Goal: Communication & Community: Answer question/provide support

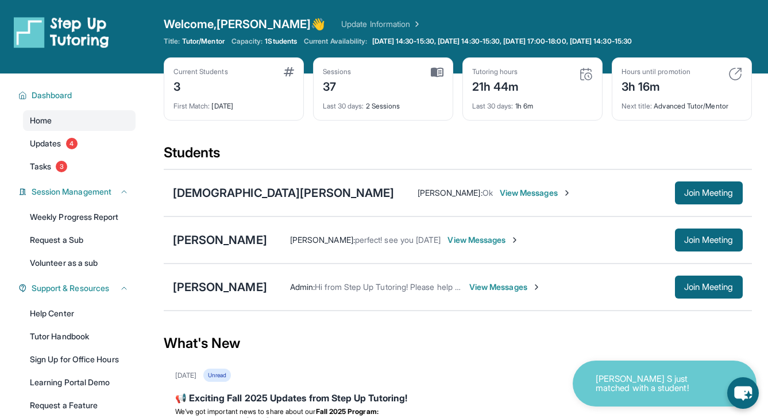
click at [463, 241] on span "View Messages" at bounding box center [483, 239] width 72 height 11
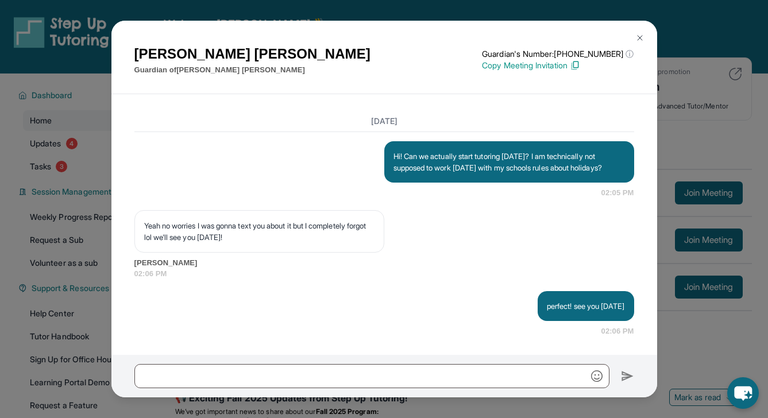
scroll to position [1626, 0]
click at [99, 184] on div "[PERSON_NAME] Guardian of [PERSON_NAME] Guardian's Number: [PHONE_NUMBER] ⓘ Thi…" at bounding box center [384, 209] width 768 height 418
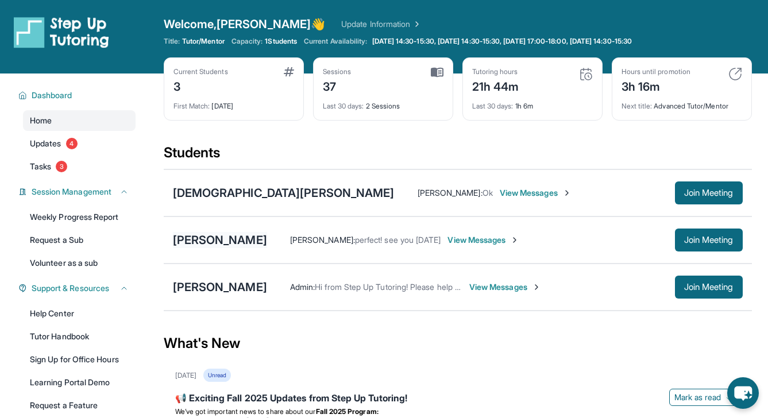
click at [194, 237] on div "[PERSON_NAME]" at bounding box center [220, 240] width 94 height 16
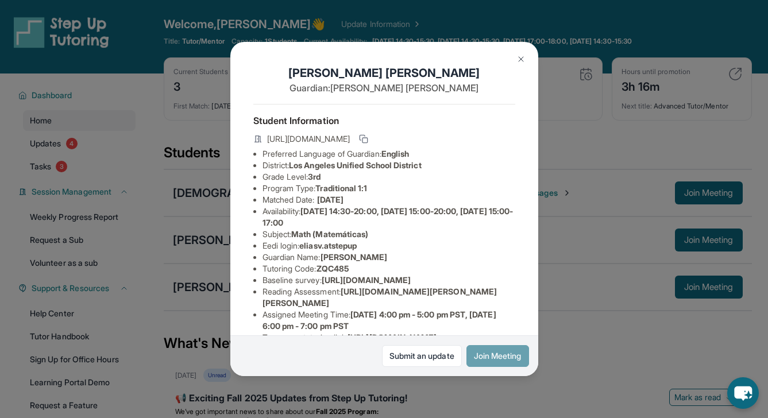
click at [498, 357] on button "Join Meeting" at bounding box center [497, 356] width 63 height 22
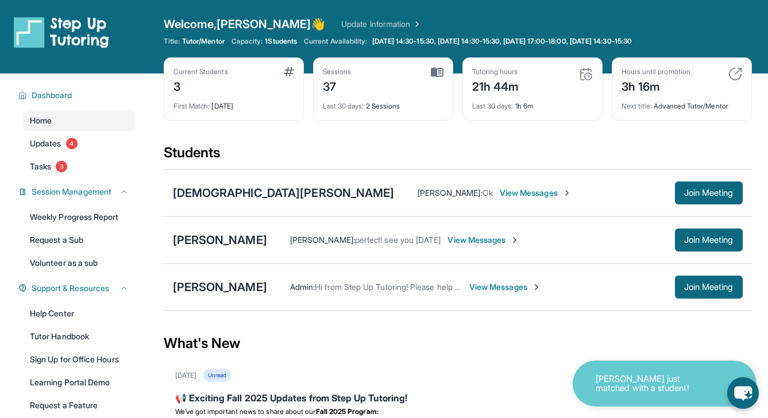
click at [474, 241] on span "View Messages" at bounding box center [483, 239] width 72 height 11
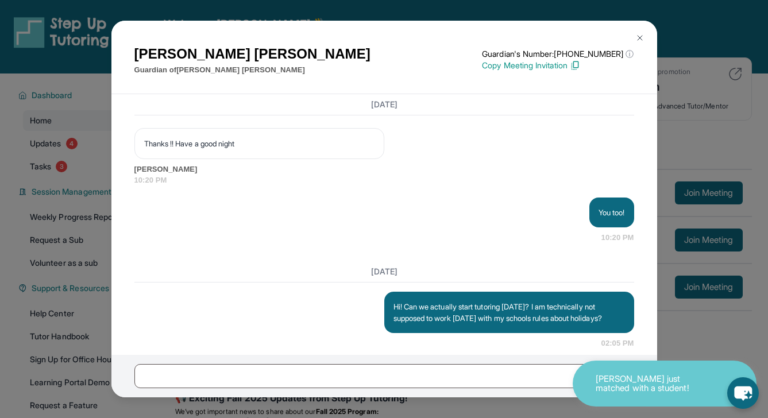
scroll to position [1242, 0]
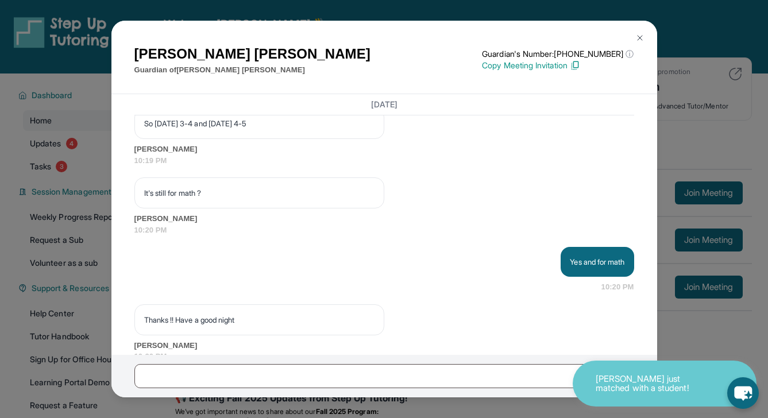
click at [69, 217] on div "[PERSON_NAME] Guardian of [PERSON_NAME] Guardian's Number: [PHONE_NUMBER] ⓘ Thi…" at bounding box center [384, 209] width 768 height 418
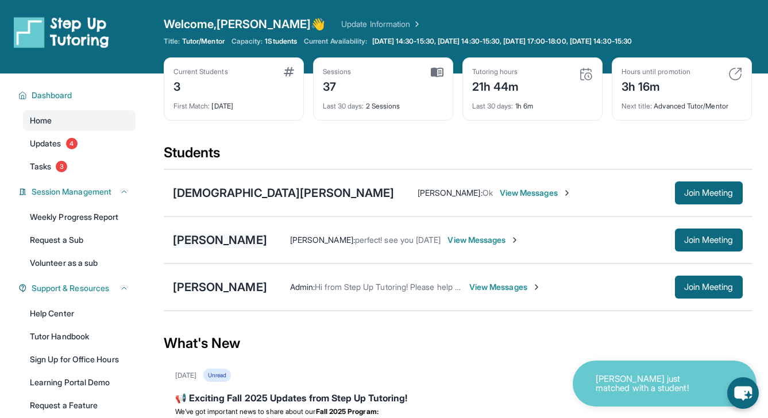
click at [201, 245] on div "[PERSON_NAME]" at bounding box center [220, 240] width 94 height 16
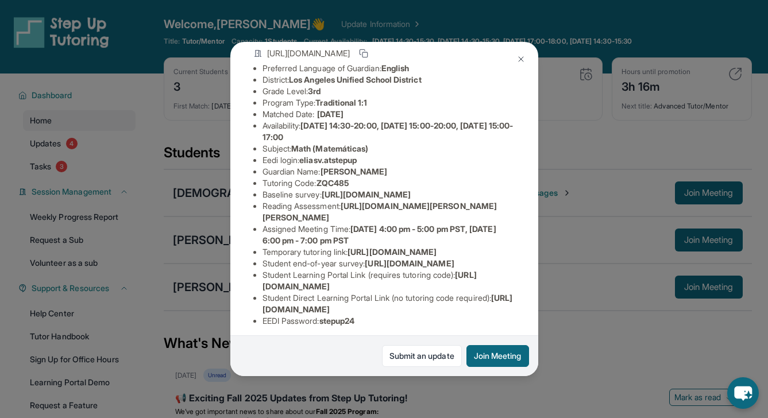
scroll to position [86, 420]
drag, startPoint x: 261, startPoint y: 212, endPoint x: 527, endPoint y: 237, distance: 267.0
click at [527, 237] on div "[PERSON_NAME] Guardian: [PERSON_NAME] Student Information [URL][DOMAIN_NAME] Pr…" at bounding box center [384, 209] width 308 height 334
copy span "[URL][DOMAIN_NAME]"
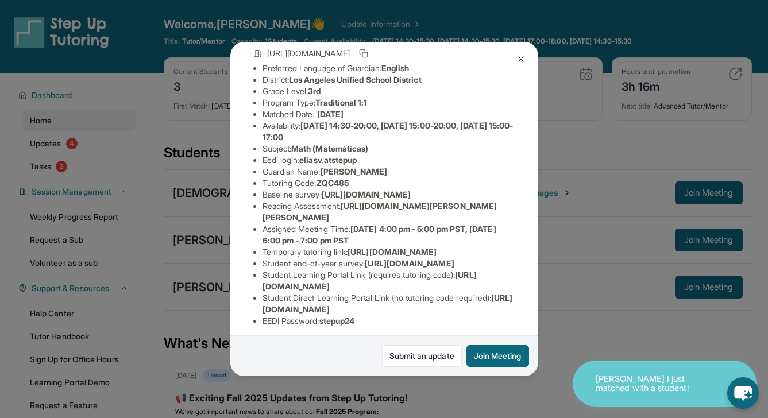
click at [524, 61] on img at bounding box center [520, 59] width 9 height 9
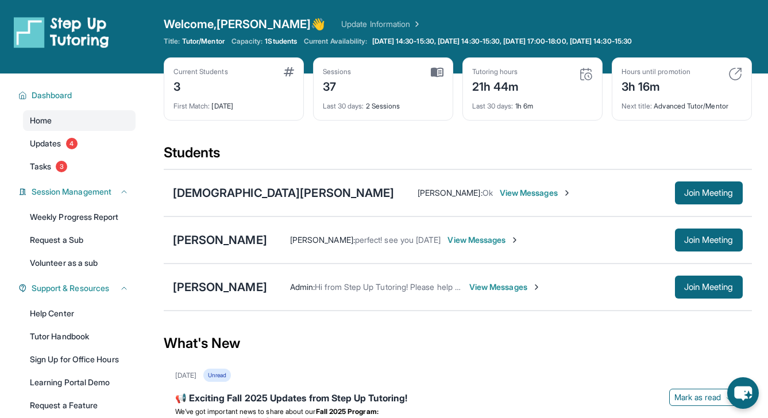
click at [235, 202] on div "[PERSON_NAME] [PERSON_NAME] : Ok View Messages Join Meeting" at bounding box center [458, 192] width 588 height 47
click at [500, 194] on span "View Messages" at bounding box center [536, 192] width 72 height 11
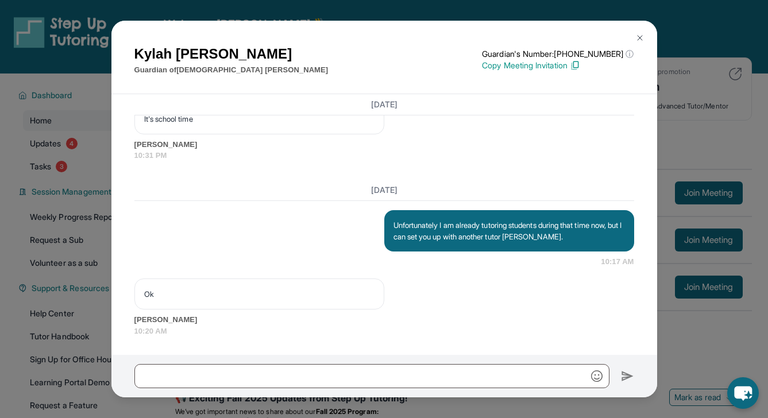
scroll to position [0, 0]
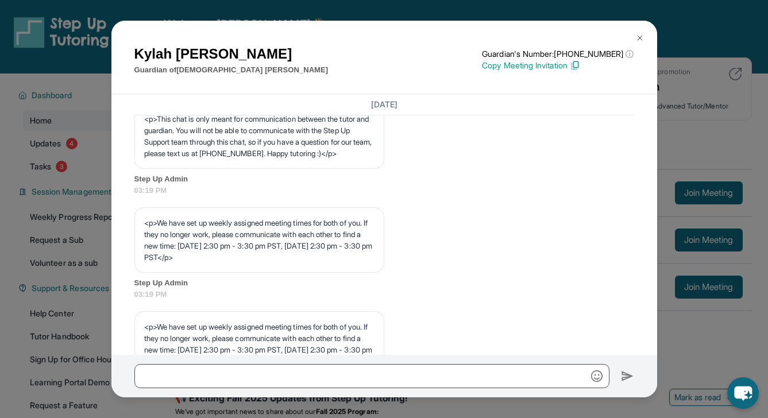
click at [53, 175] on div "[PERSON_NAME] Guardian of [PERSON_NAME] Guardian's Number: [PHONE_NUMBER] ⓘ Thi…" at bounding box center [384, 209] width 768 height 418
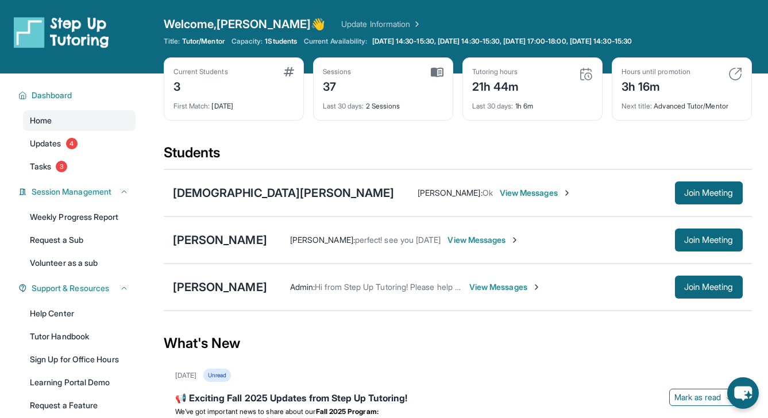
click at [53, 175] on link "Tasks 3" at bounding box center [79, 166] width 113 height 21
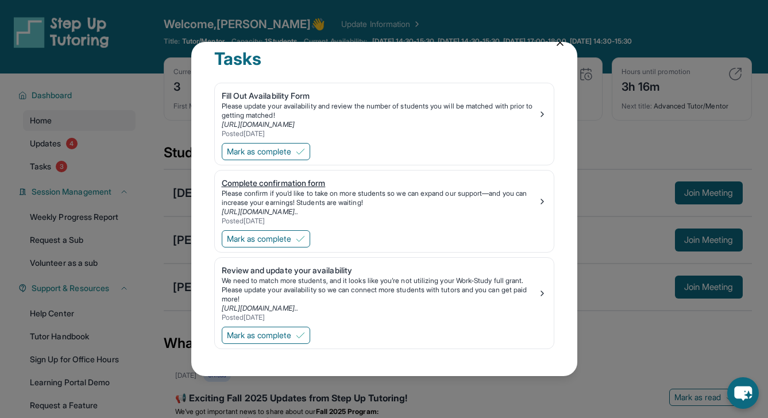
scroll to position [16, 0]
click at [600, 381] on div "Tasks Fill Out Availability Form Please update your availability and review the…" at bounding box center [384, 209] width 768 height 418
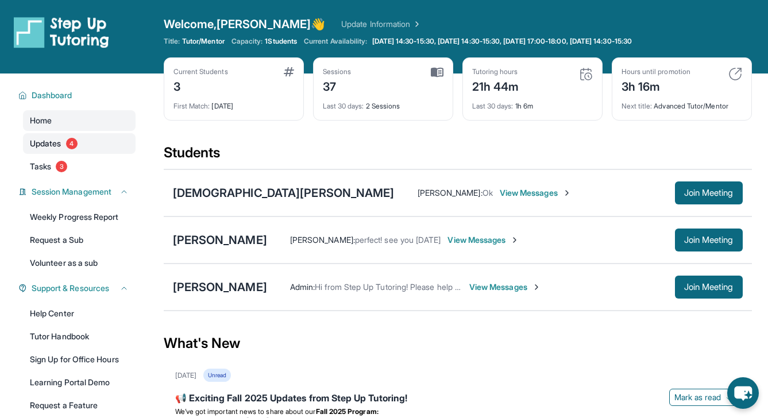
click at [87, 151] on link "Updates 4" at bounding box center [79, 143] width 113 height 21
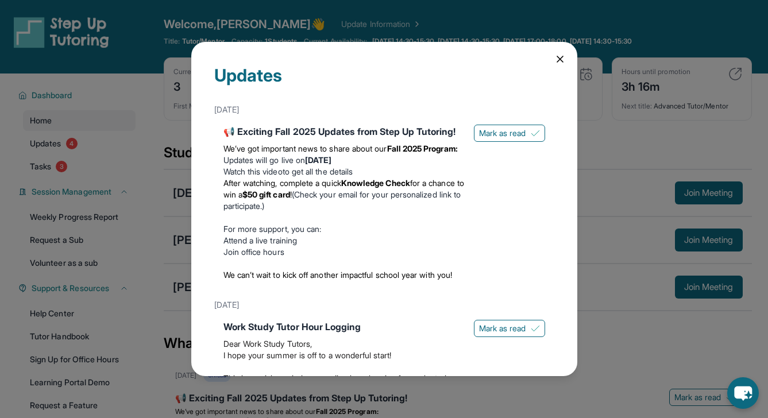
click at [91, 127] on div "Updates [DATE] 📢 Exciting Fall 2025 Updates from Step Up Tutoring! We’ve got im…" at bounding box center [384, 209] width 768 height 418
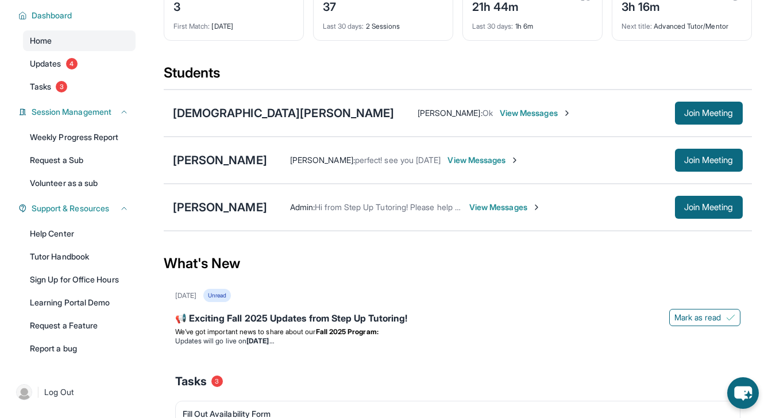
scroll to position [0, 0]
